Goal: Transaction & Acquisition: Purchase product/service

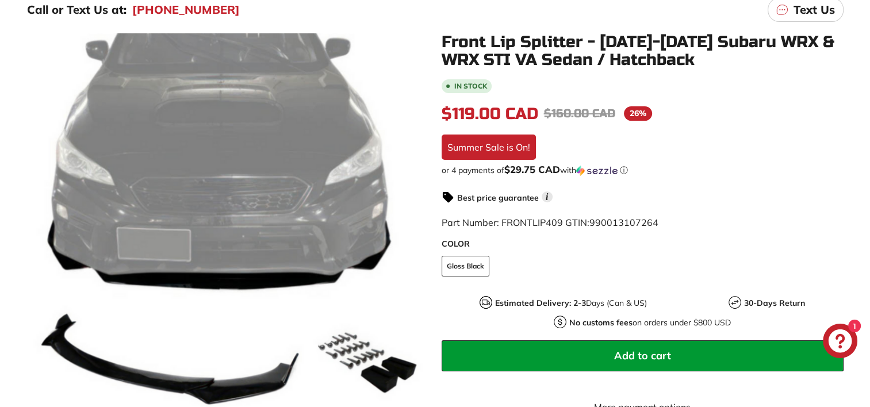
scroll to position [172, 0]
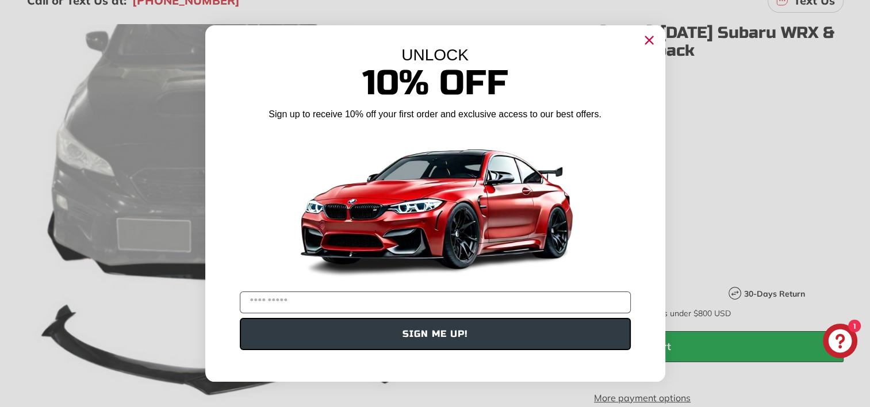
click at [647, 39] on icon "Close dialog" at bounding box center [648, 40] width 7 height 7
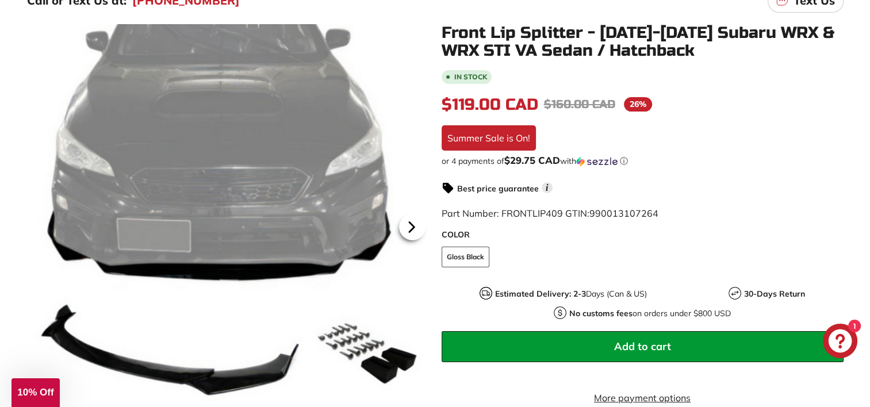
click at [408, 224] on icon at bounding box center [411, 227] width 26 height 26
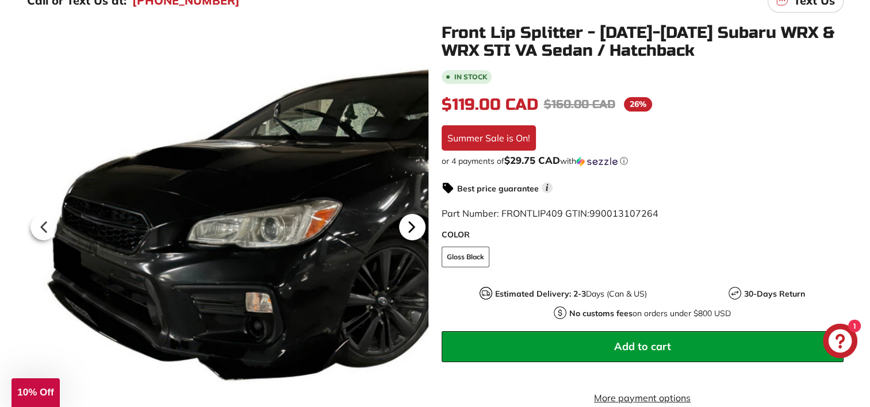
click at [407, 227] on icon at bounding box center [411, 227] width 26 height 26
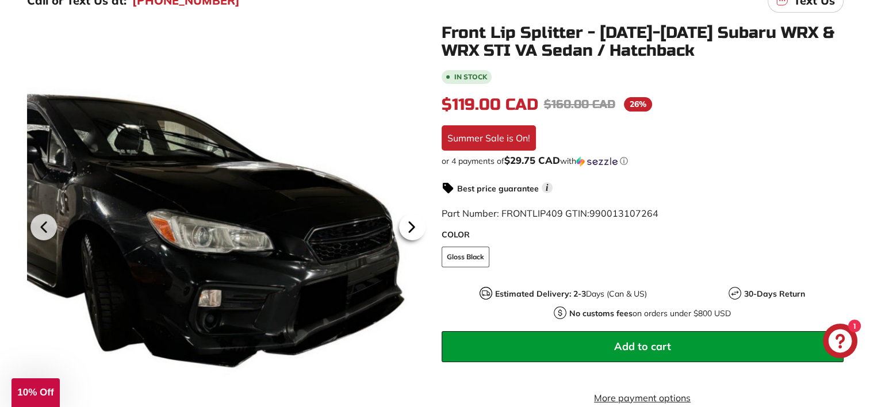
click at [408, 227] on icon at bounding box center [411, 227] width 26 height 26
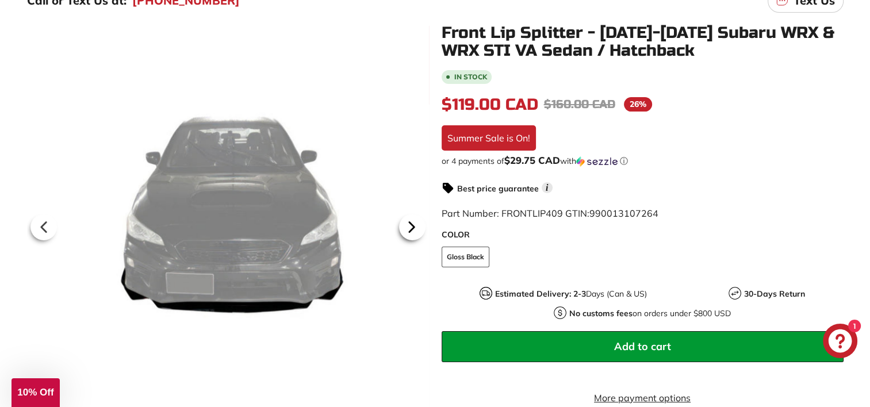
click at [415, 227] on icon at bounding box center [411, 227] width 26 height 26
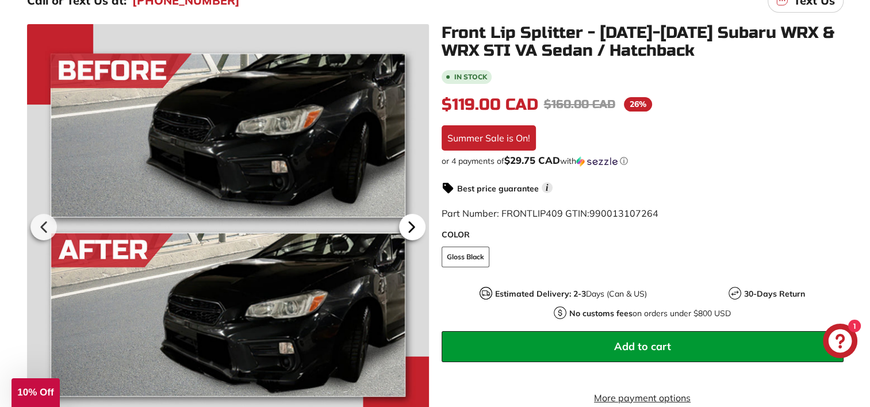
click at [414, 229] on icon at bounding box center [411, 227] width 26 height 26
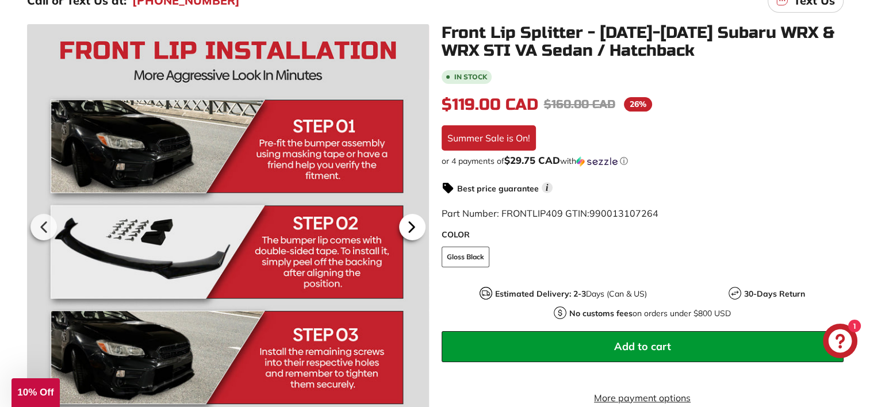
click at [414, 225] on icon at bounding box center [411, 227] width 26 height 26
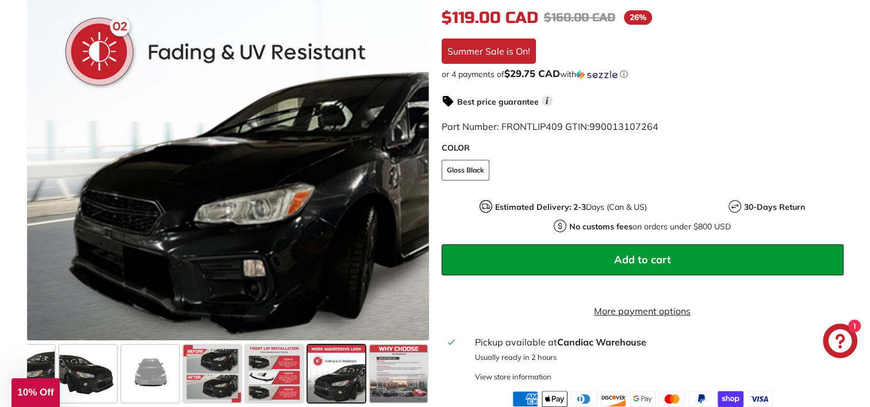
scroll to position [287, 0]
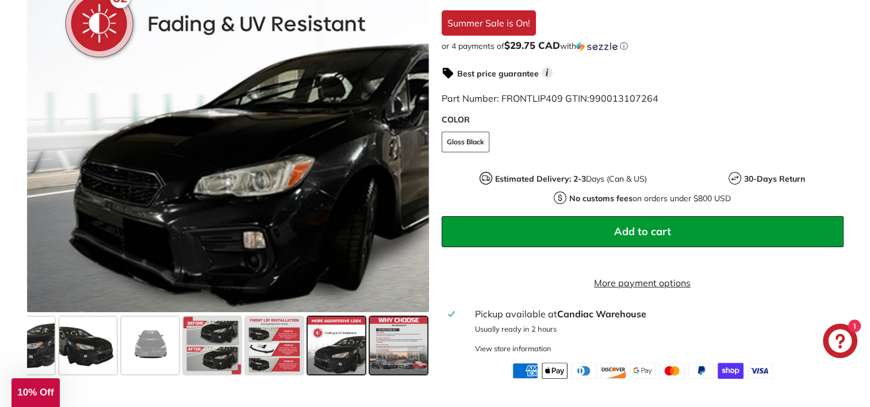
click at [404, 357] on span at bounding box center [398, 345] width 57 height 57
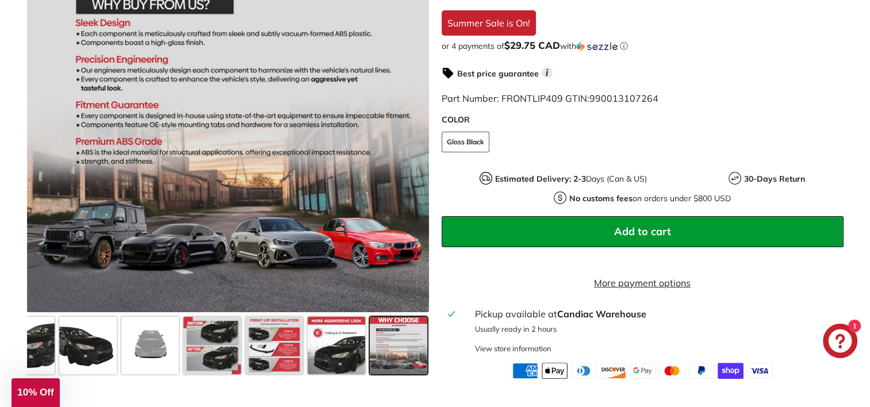
click at [405, 355] on span at bounding box center [398, 345] width 57 height 57
click at [329, 357] on span at bounding box center [336, 345] width 57 height 57
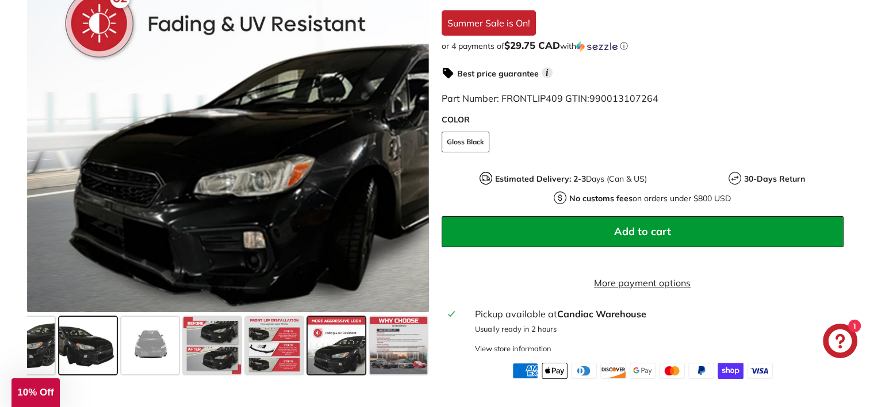
click at [82, 356] on span at bounding box center [87, 345] width 57 height 57
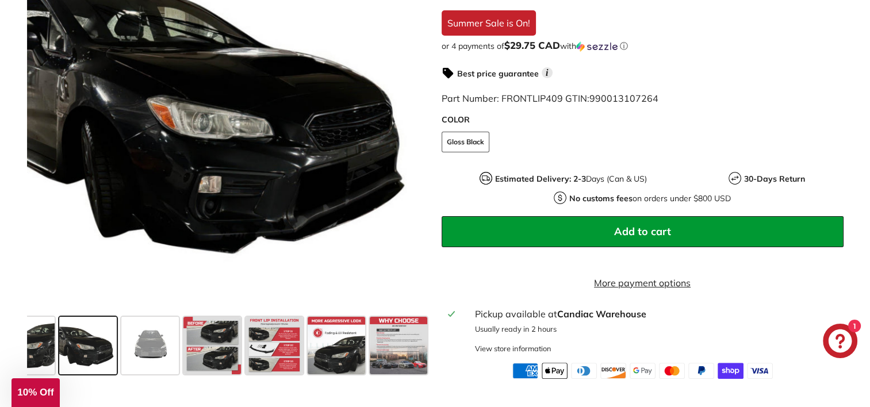
click at [25, 355] on div ".cls-1{fill:none;stroke:#000;stroke-miterlimit:10;stroke-width:2px} .cls-1{fill…" at bounding box center [221, 144] width 414 height 468
click at [42, 356] on span at bounding box center [26, 345] width 57 height 57
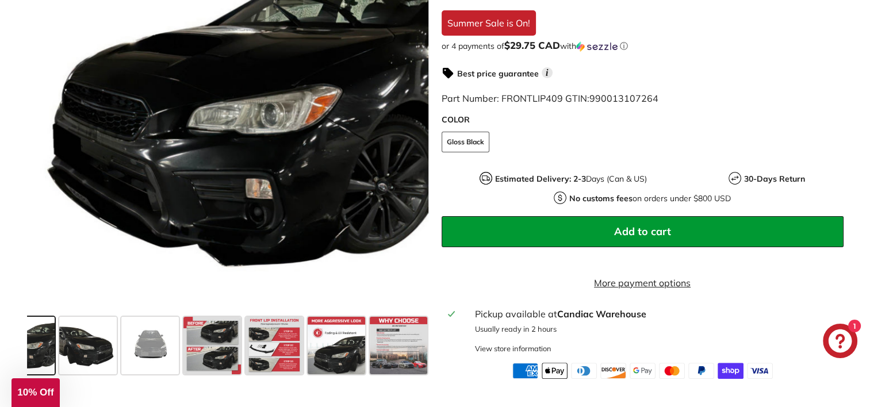
scroll to position [0, 0]
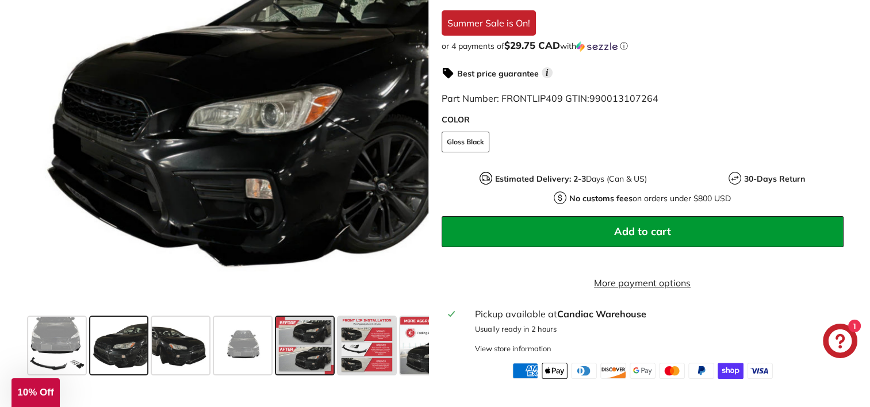
click at [304, 339] on span at bounding box center [304, 345] width 57 height 57
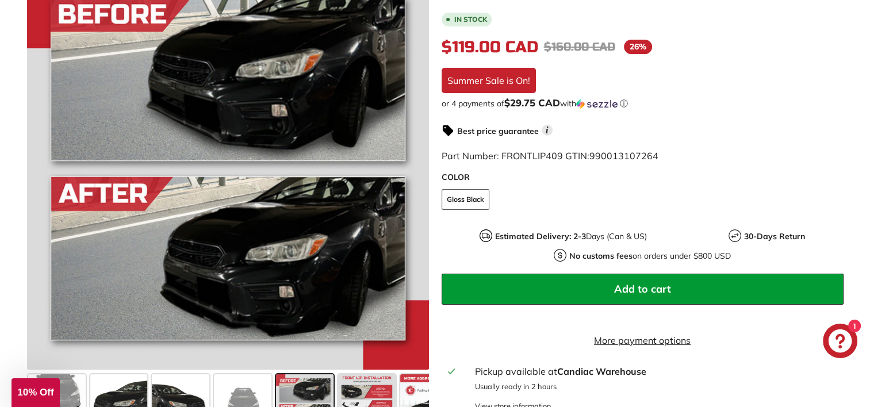
scroll to position [115, 0]
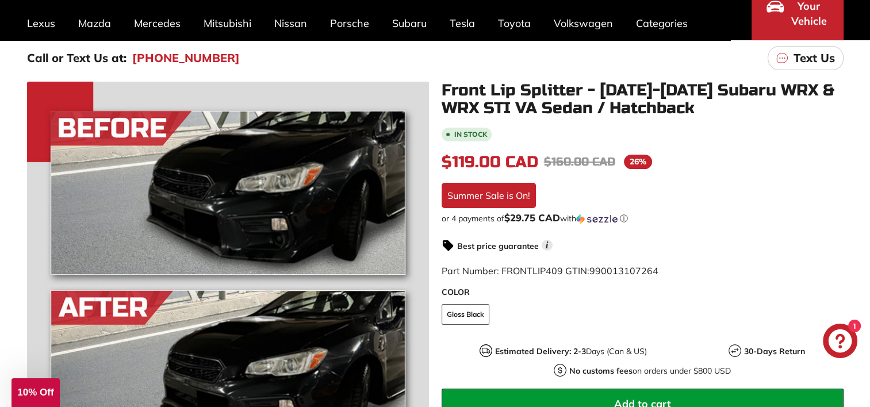
drag, startPoint x: 441, startPoint y: 87, endPoint x: 492, endPoint y: 83, distance: 51.3
click at [492, 83] on h1 "Front Lip Splitter - [DATE]-[DATE] Subaru WRX & WRX STI VA Sedan / Hatchback" at bounding box center [642, 100] width 402 height 36
drag, startPoint x: 441, startPoint y: 89, endPoint x: 567, endPoint y: 91, distance: 125.3
click at [566, 93] on h1 "Front Lip Splitter - [DATE]-[DATE] Subaru WRX & WRX STI VA Sedan / Hatchback" at bounding box center [642, 100] width 402 height 36
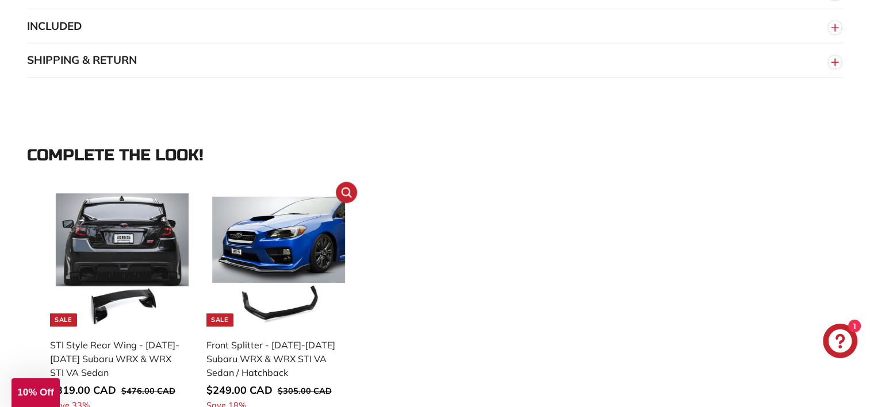
scroll to position [977, 0]
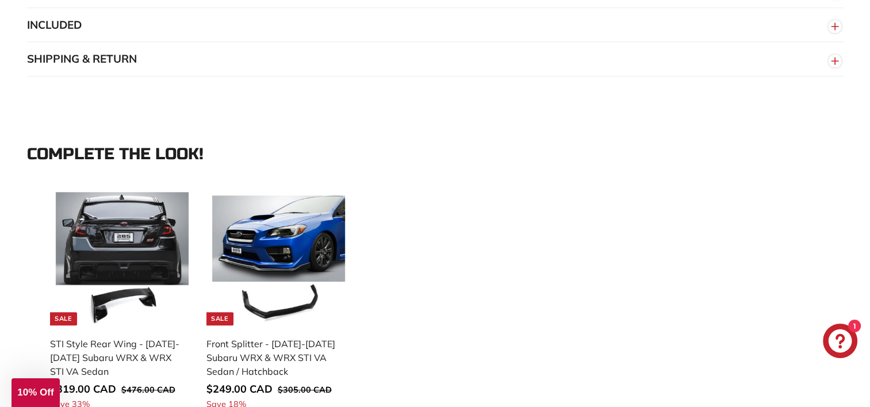
click at [98, 70] on button "SHIPPING & RETURN" at bounding box center [435, 59] width 816 height 34
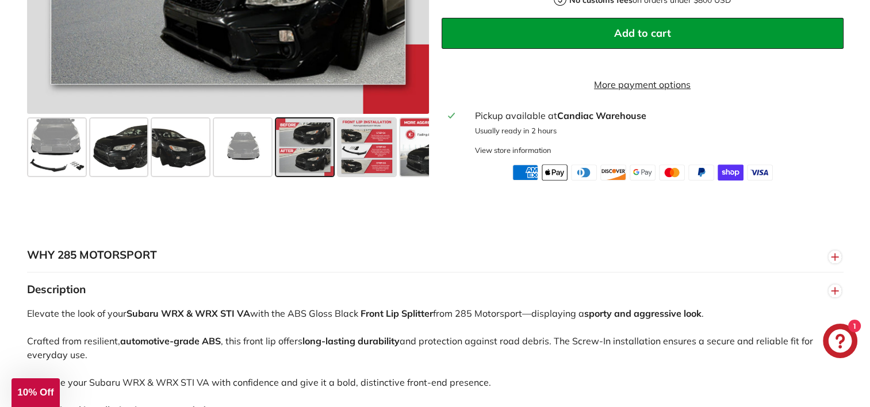
scroll to position [402, 0]
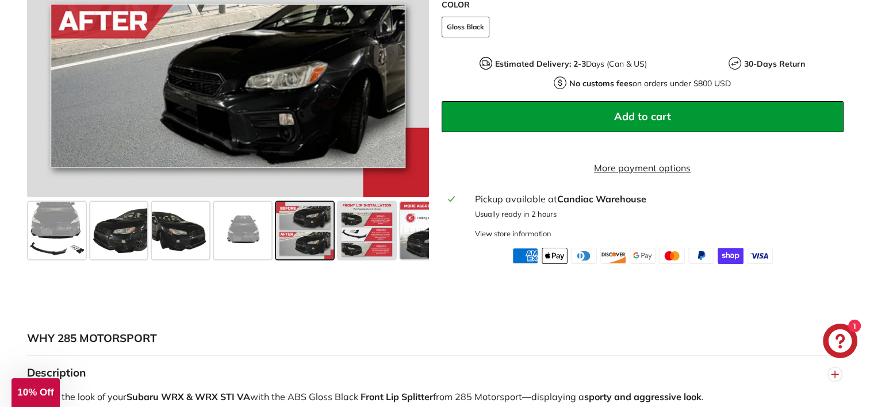
click at [671, 115] on button "Add to cart" at bounding box center [642, 116] width 402 height 31
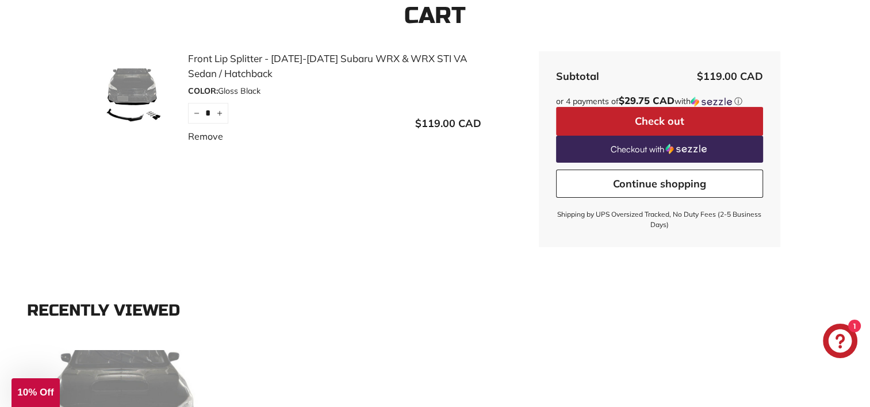
scroll to position [172, 0]
click at [661, 119] on button "Check out" at bounding box center [659, 121] width 207 height 29
